Goal: Task Accomplishment & Management: Use online tool/utility

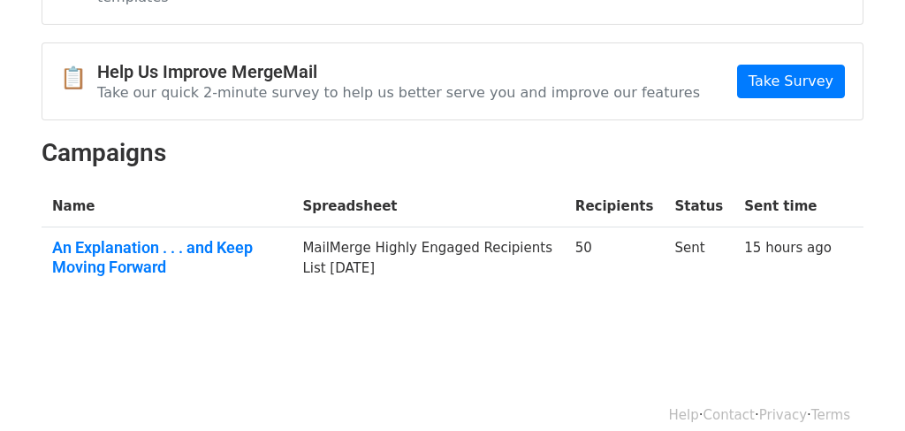
scroll to position [153, 0]
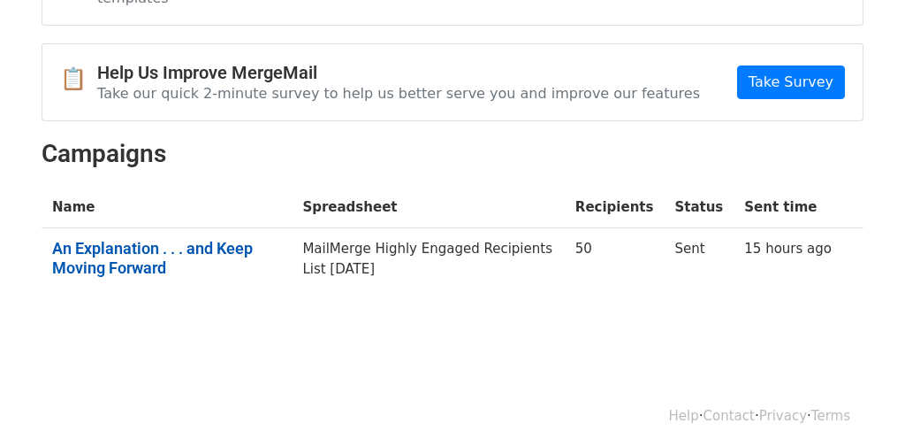
drag, startPoint x: 153, startPoint y: 230, endPoint x: 177, endPoint y: 240, distance: 25.8
click at [177, 240] on link "An Explanation . . . and Keep Moving Forward" at bounding box center [166, 258] width 229 height 38
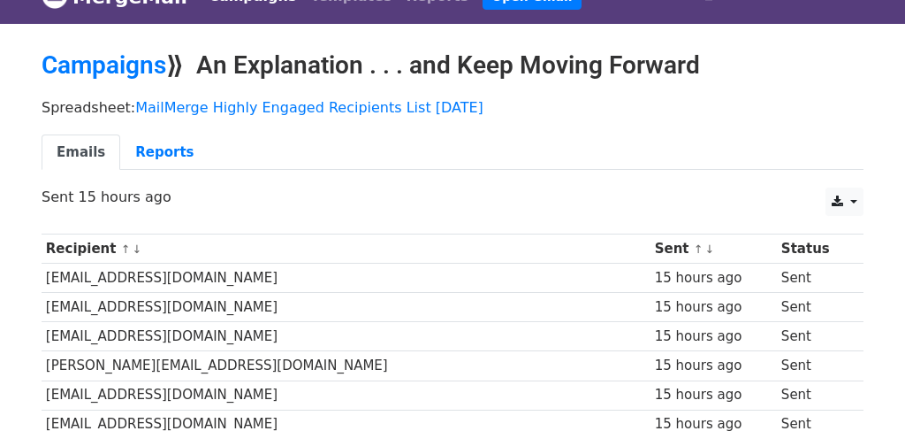
scroll to position [32, 0]
click at [146, 147] on link "Reports" at bounding box center [164, 152] width 88 height 36
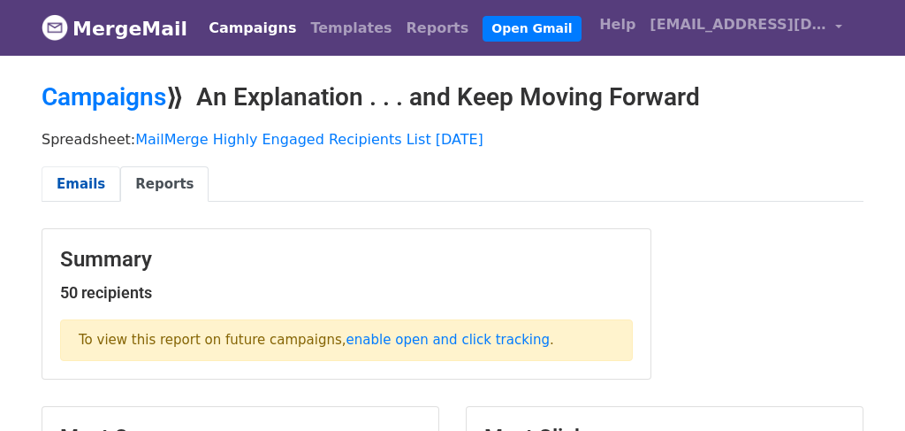
click at [85, 179] on link "Emails" at bounding box center [81, 184] width 79 height 36
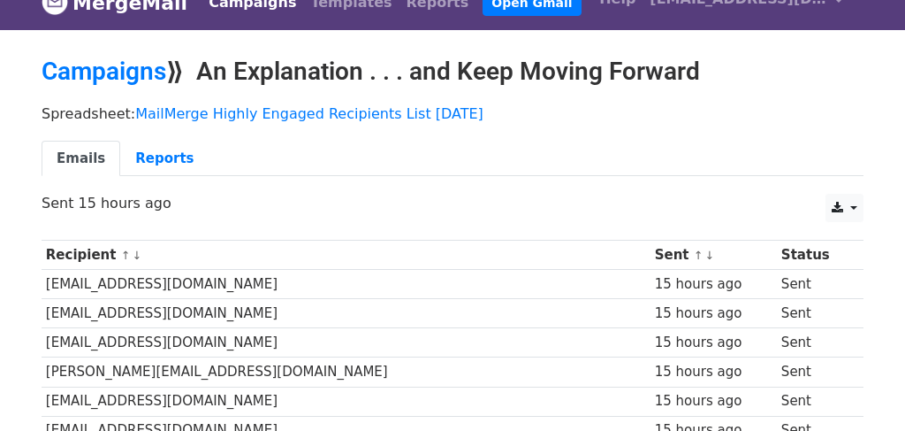
scroll to position [42, 0]
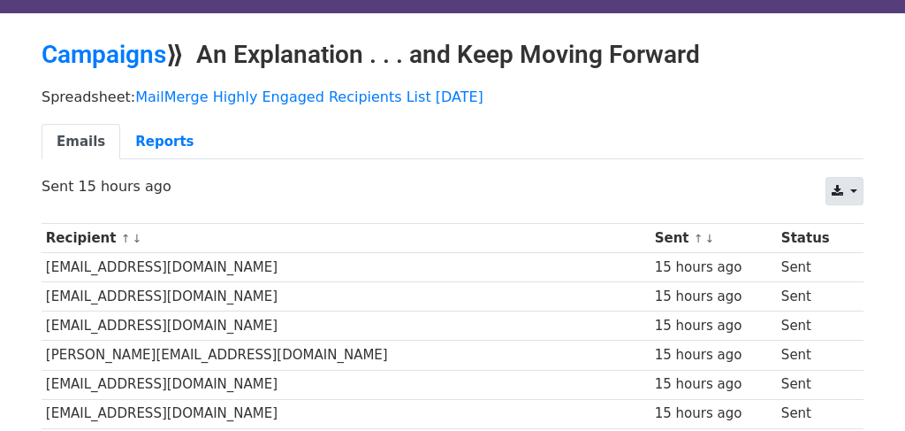
click at [842, 186] on icon at bounding box center [837, 191] width 11 height 12
click at [862, 222] on link "CSV" at bounding box center [863, 231] width 80 height 28
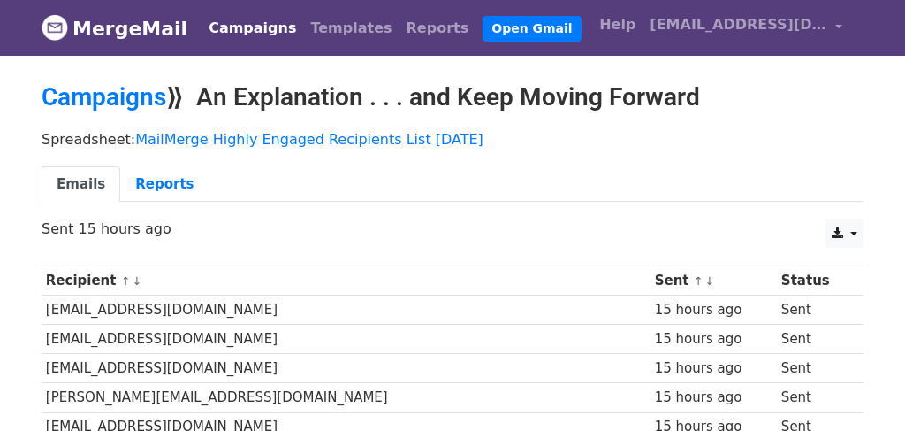
scroll to position [0, 0]
